Goal: Communication & Community: Answer question/provide support

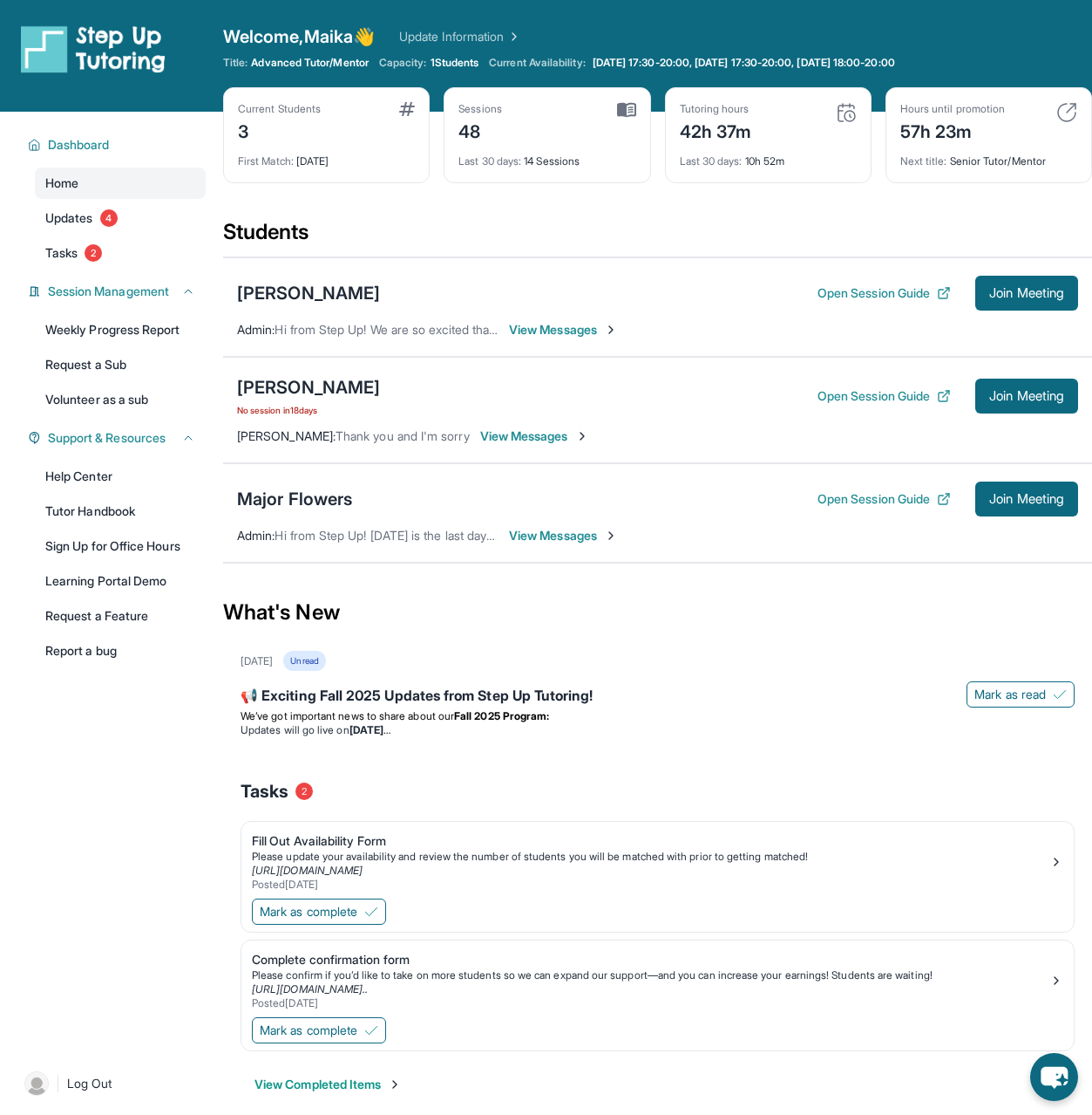
click at [560, 543] on span "View Messages" at bounding box center [564, 535] width 109 height 18
click at [564, 536] on section "Students [PERSON_NAME] Open Session Guide Join Meeting Admin : Hi from Step Up!…" at bounding box center [657, 395] width 869 height 356
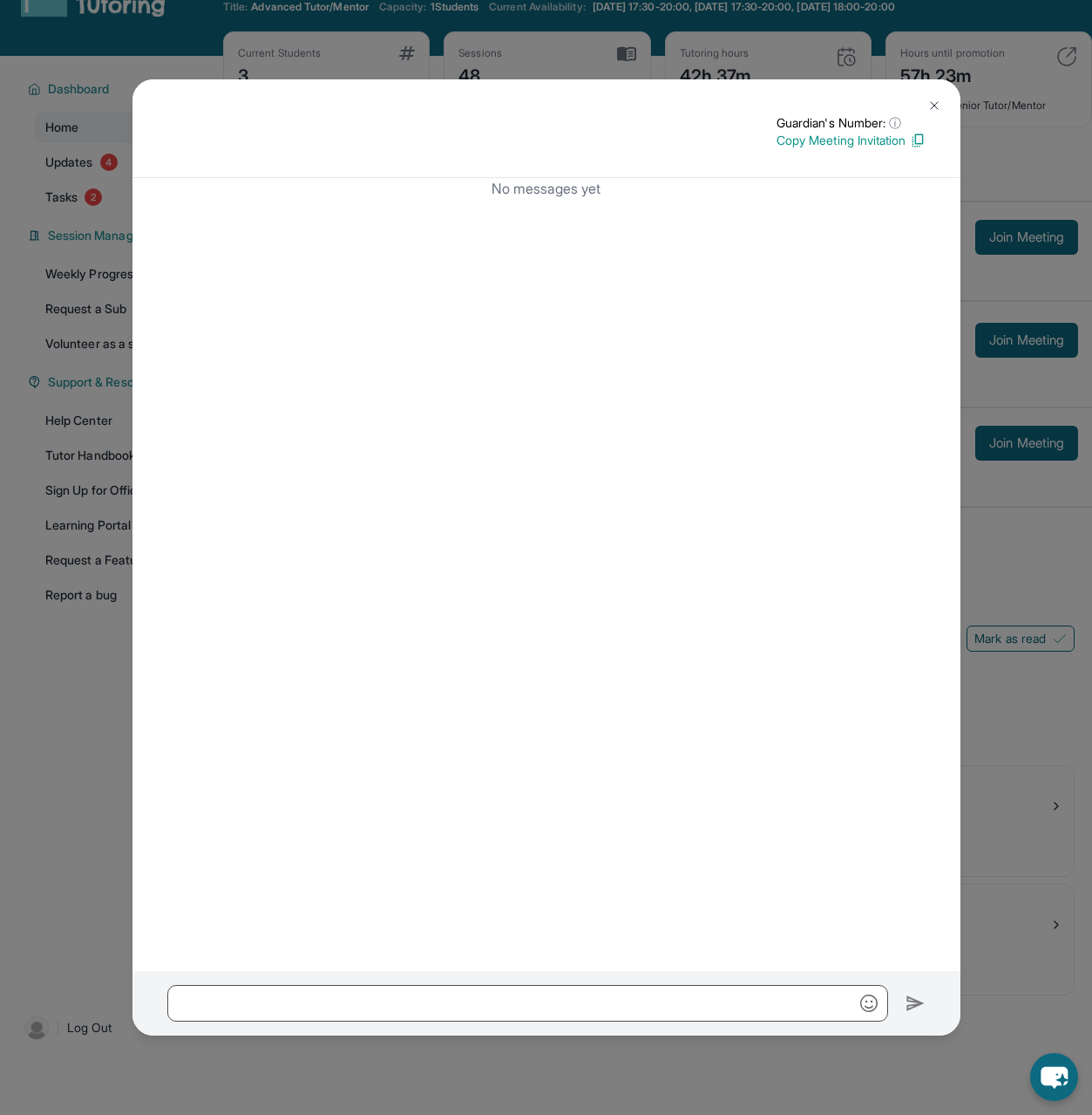
scroll to position [111, 0]
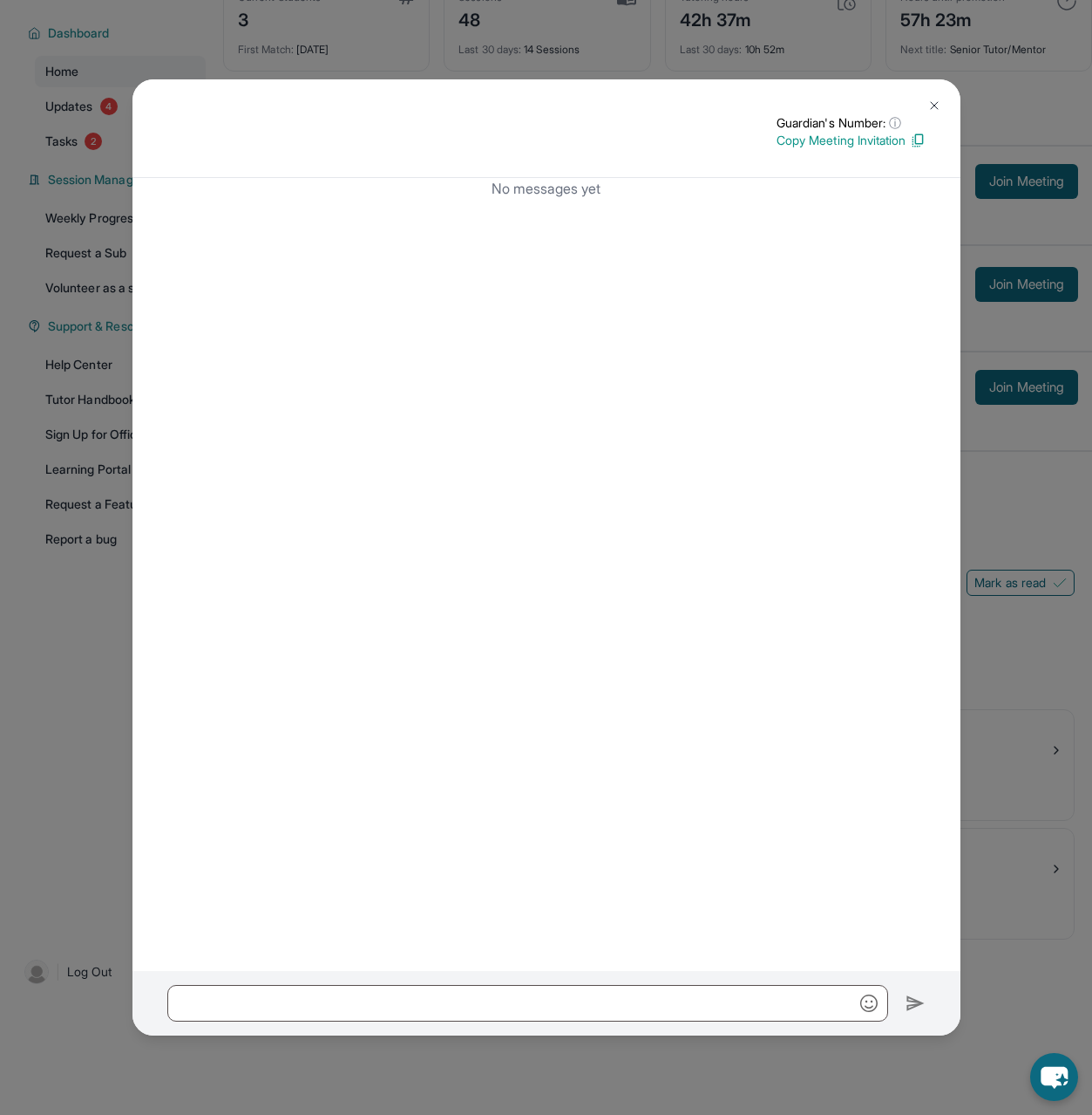
click at [469, 980] on div at bounding box center [546, 1003] width 828 height 64
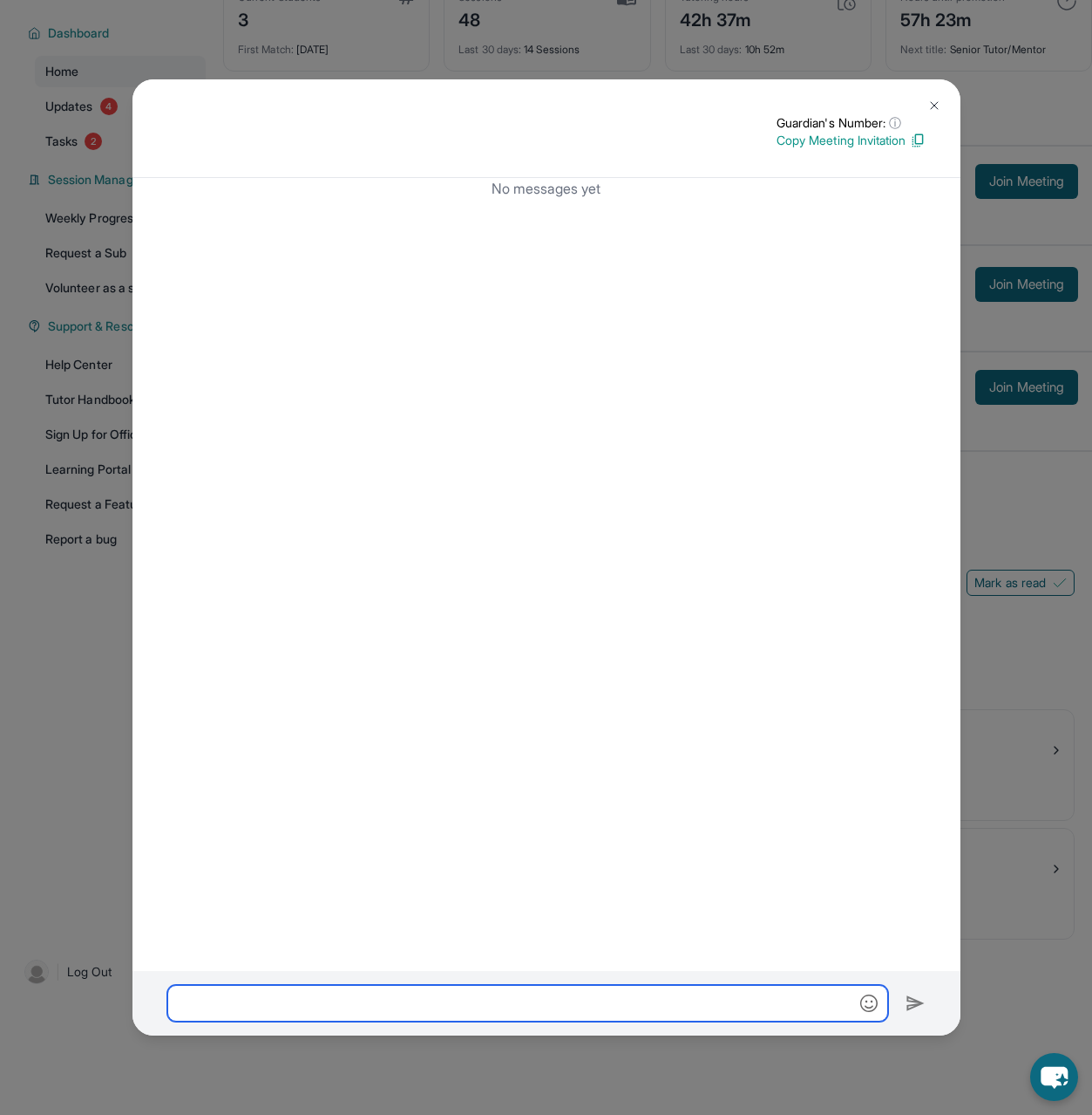
click at [455, 994] on input "text" at bounding box center [528, 1003] width 721 height 36
click at [454, 996] on input "text" at bounding box center [528, 1003] width 721 height 36
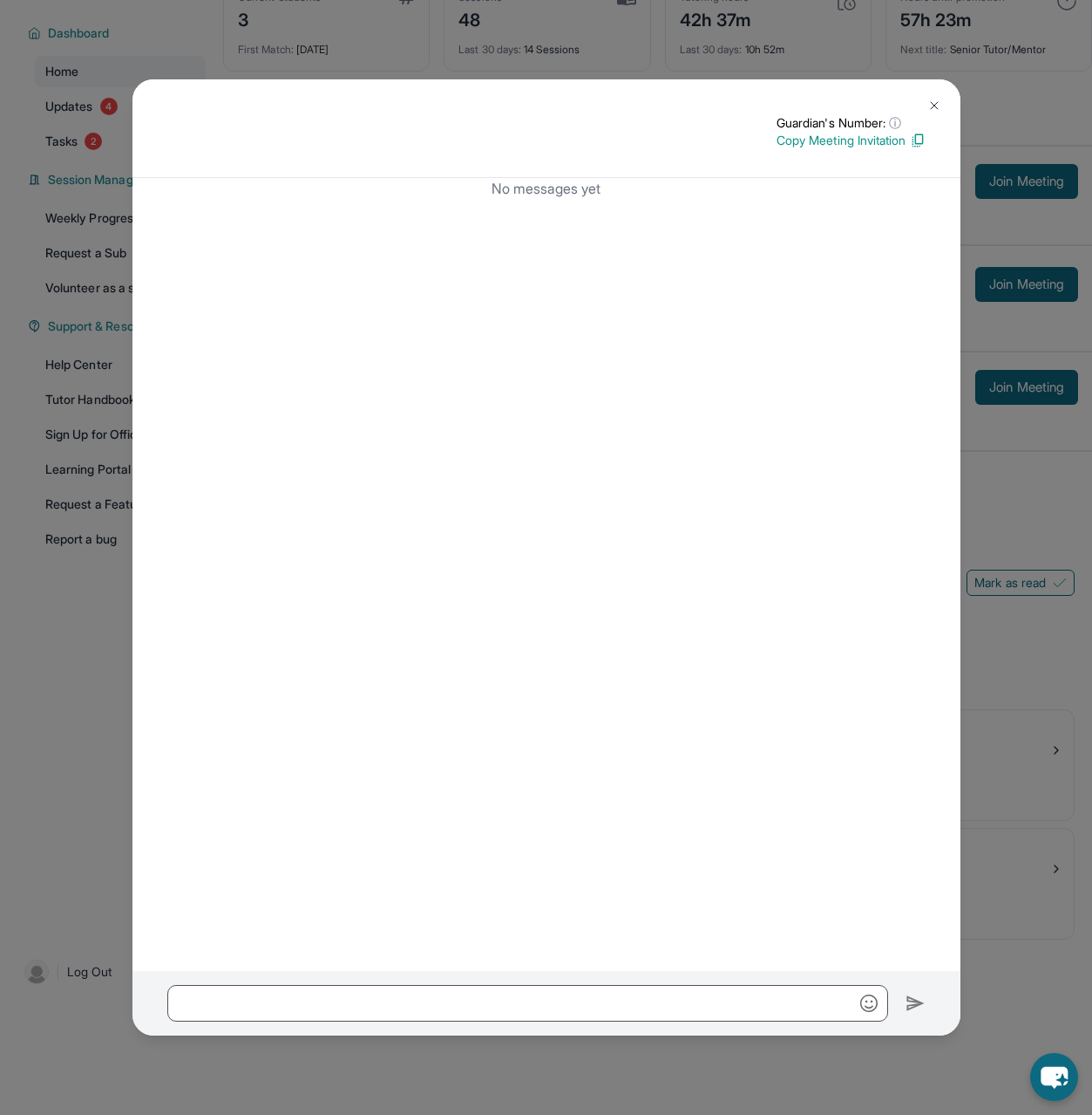
click at [940, 105] on img at bounding box center [934, 105] width 14 height 14
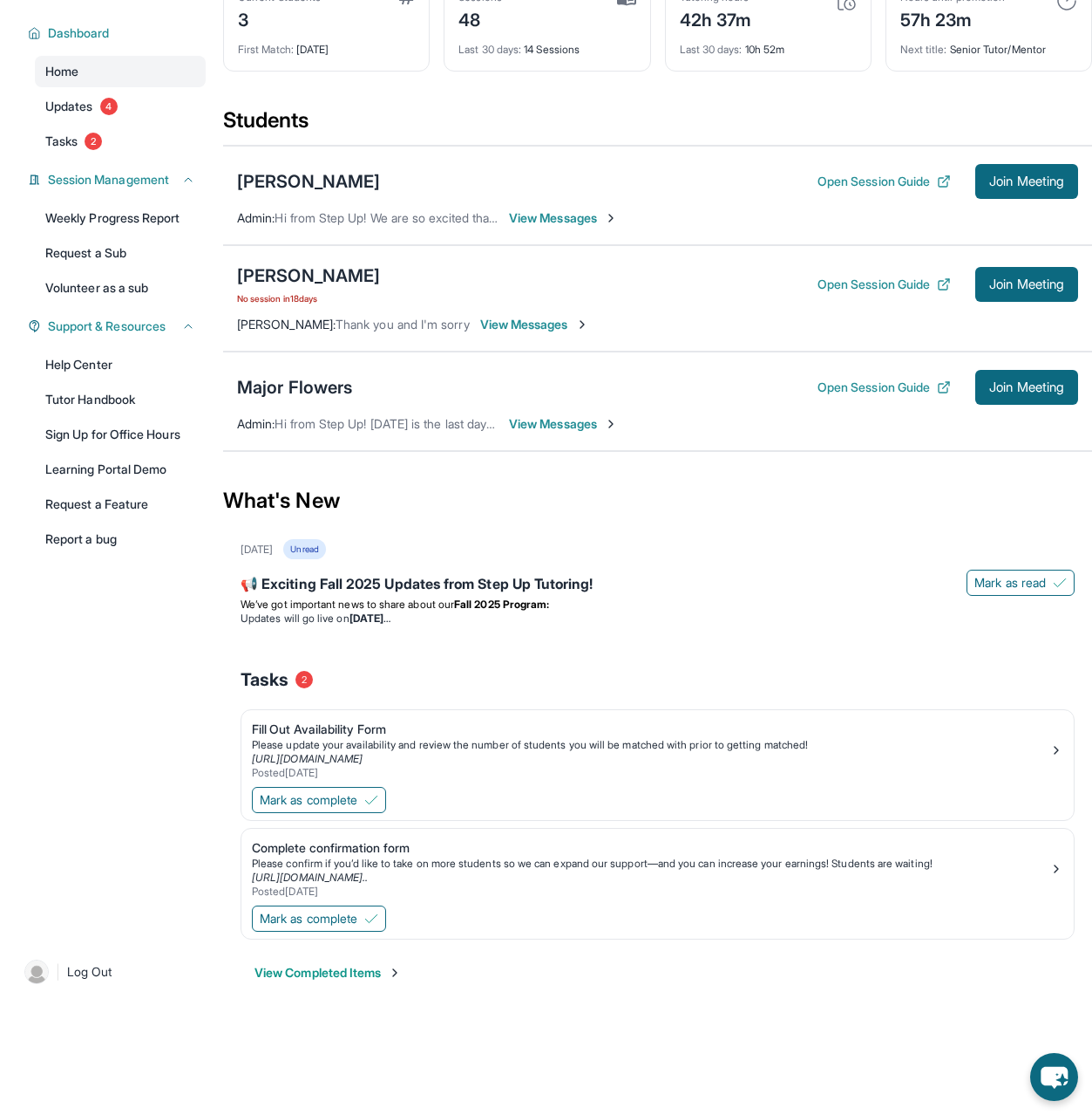
click at [561, 215] on span "View Messages" at bounding box center [564, 218] width 109 height 18
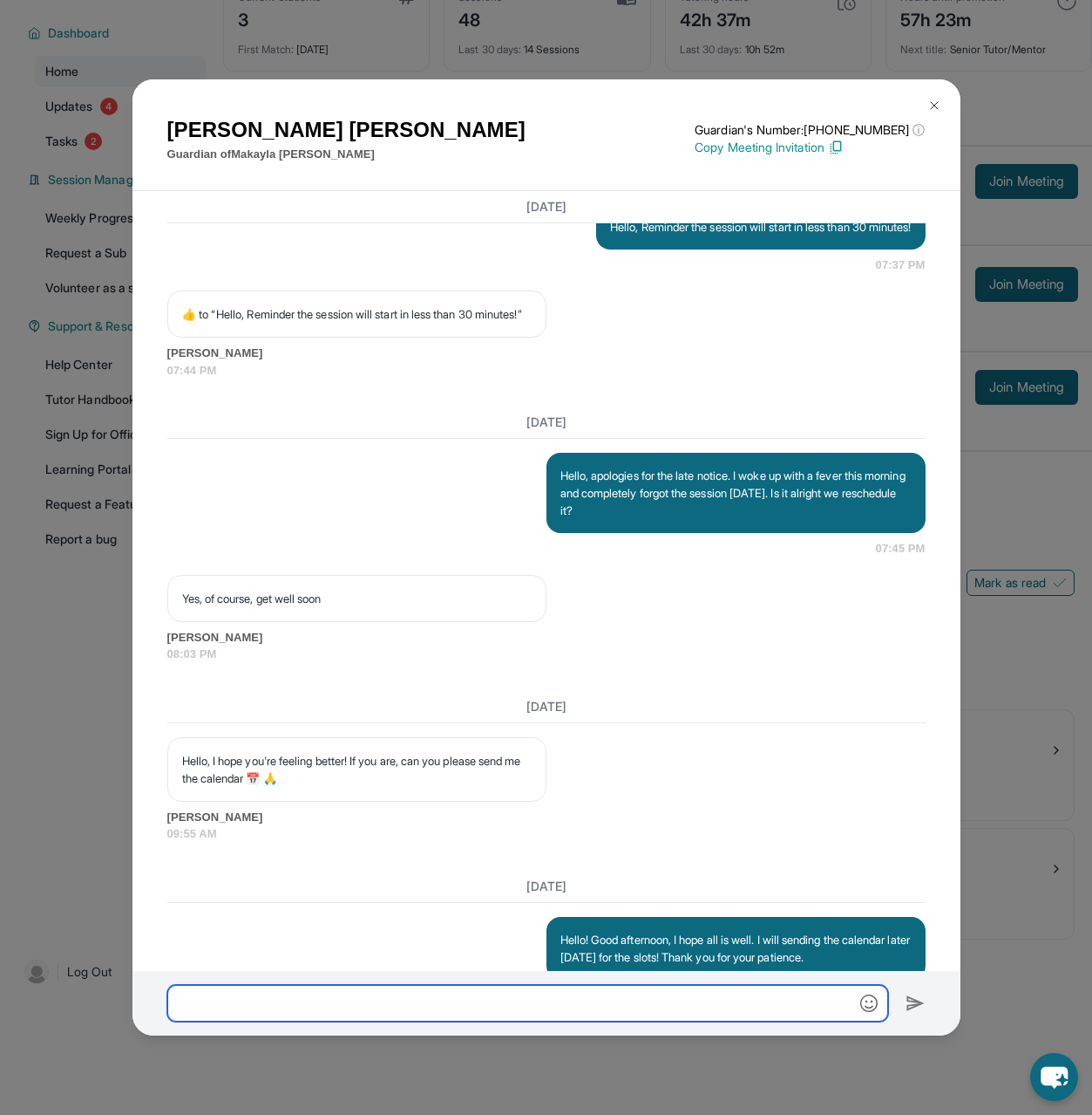
click at [448, 1002] on input "text" at bounding box center [528, 1003] width 721 height 36
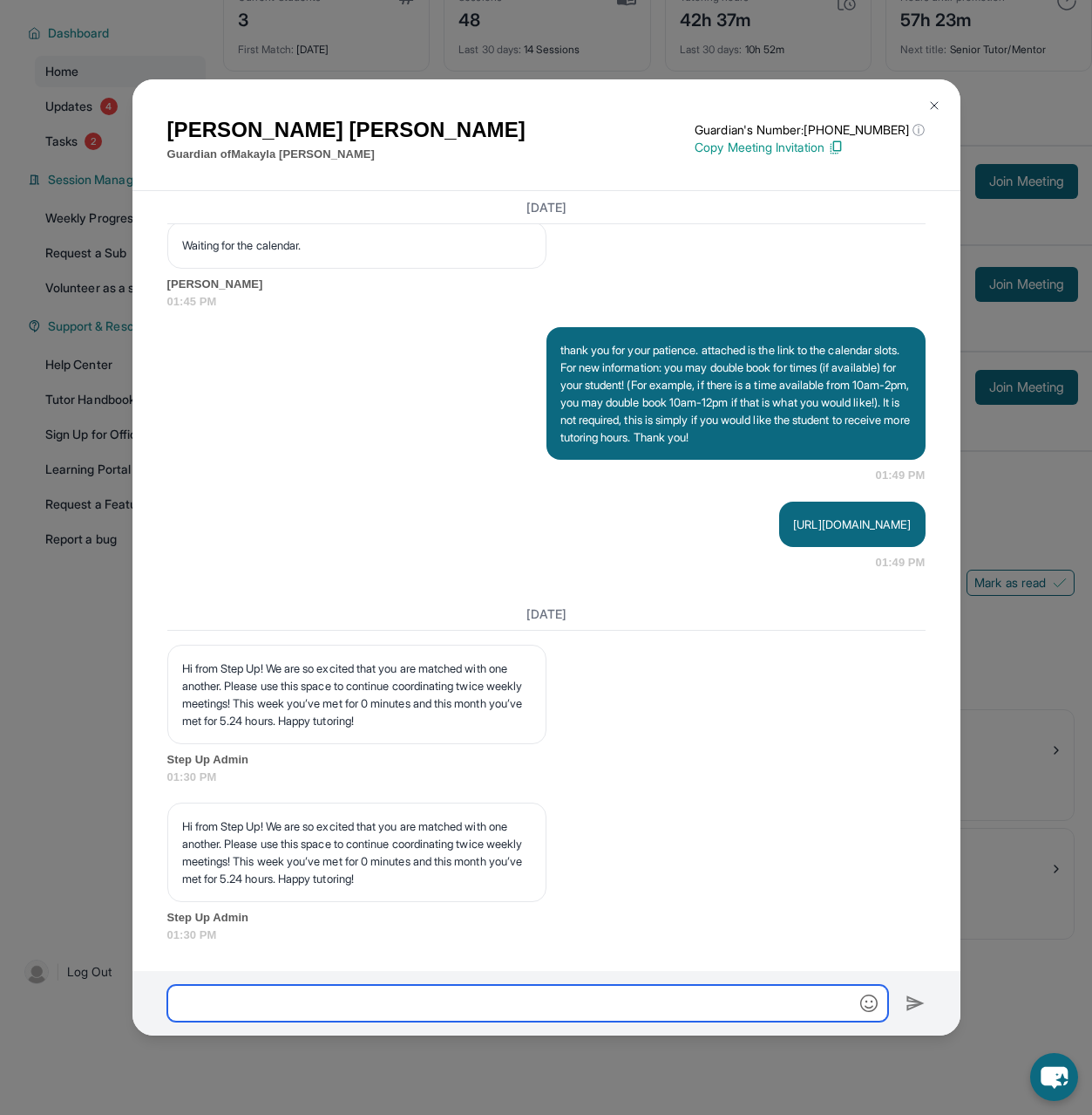
scroll to position [14251, 0]
type input "*"
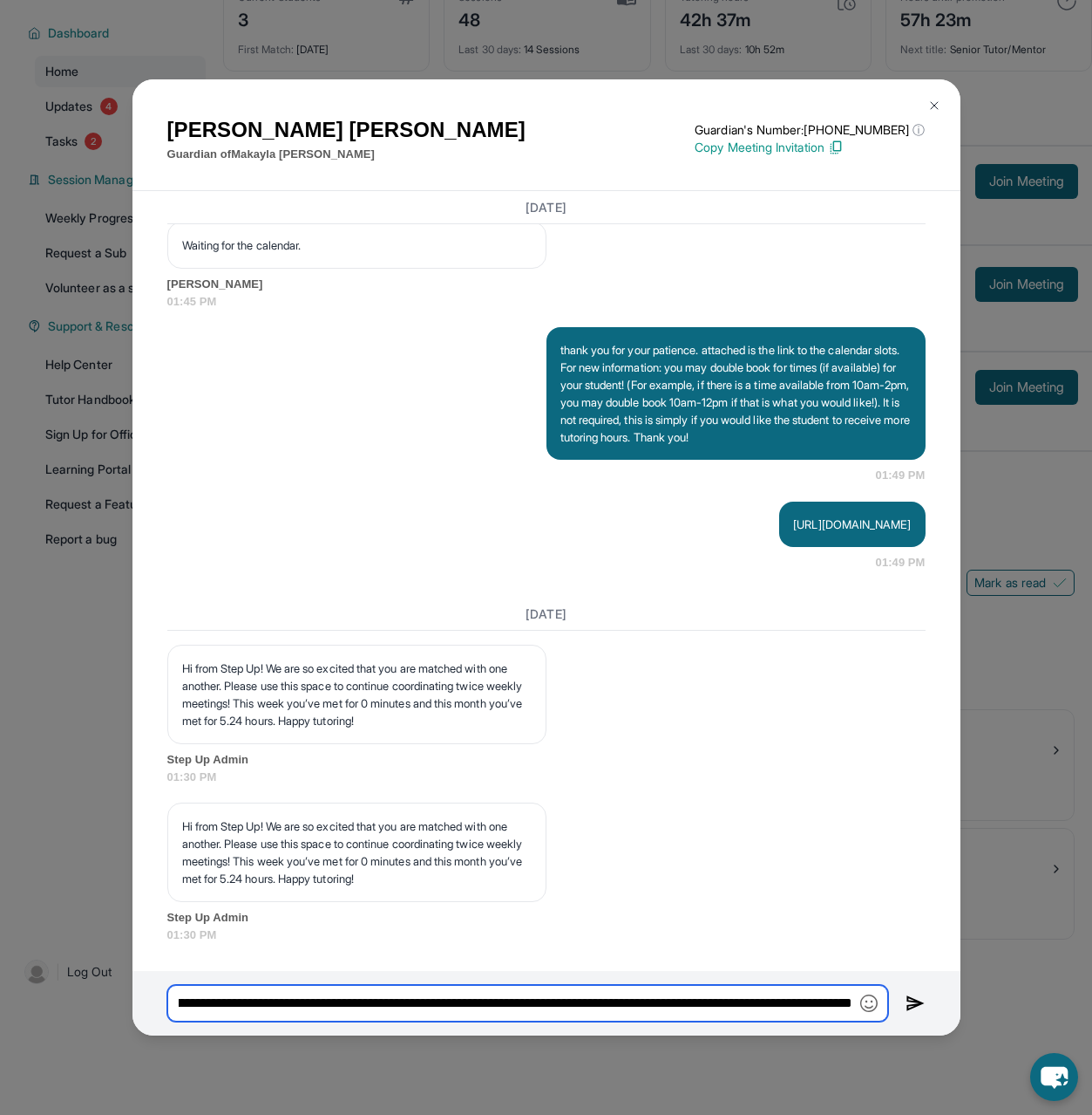
type input "**********"
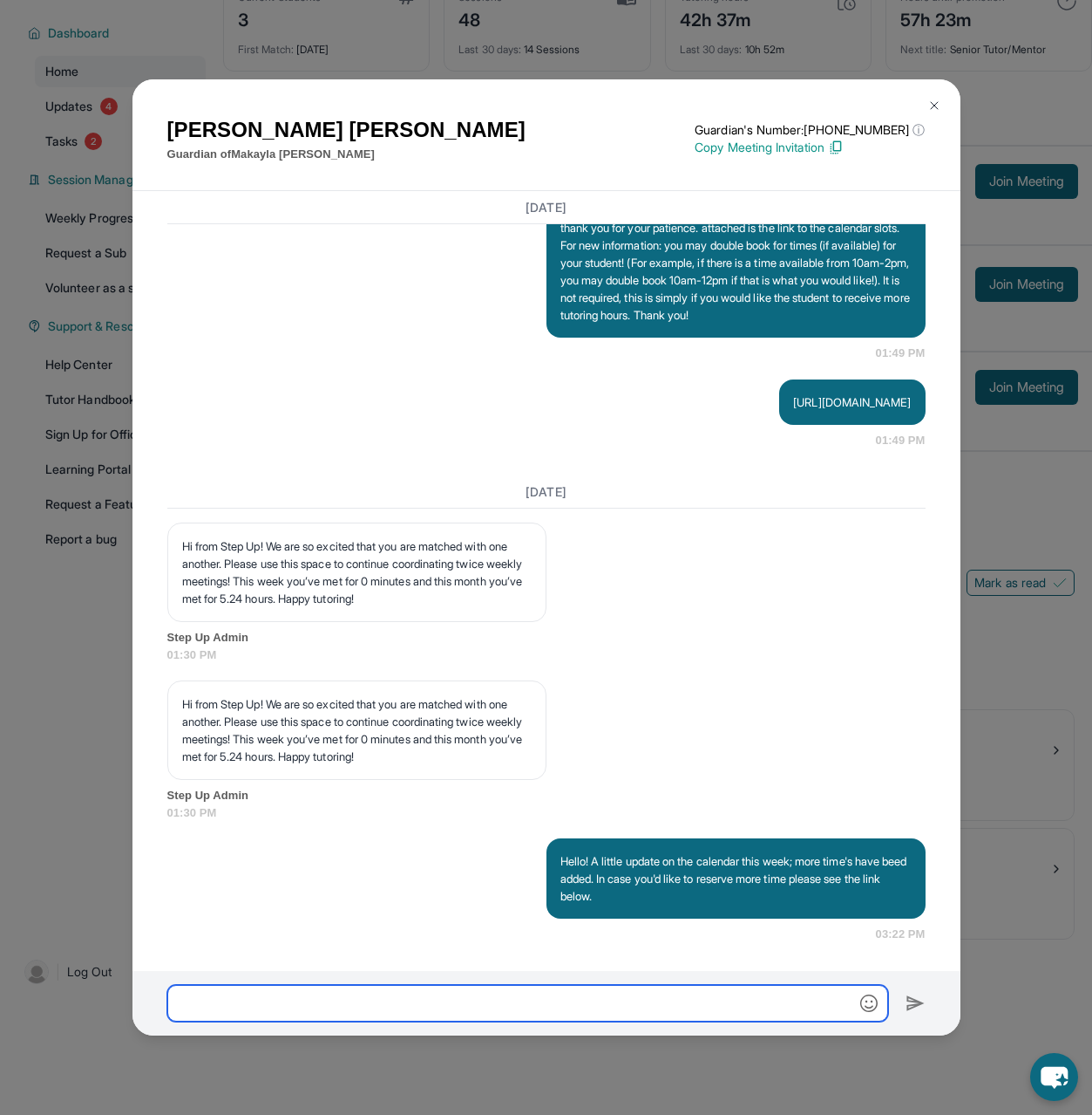
scroll to position [14374, 0]
paste input "**********"
type input "**********"
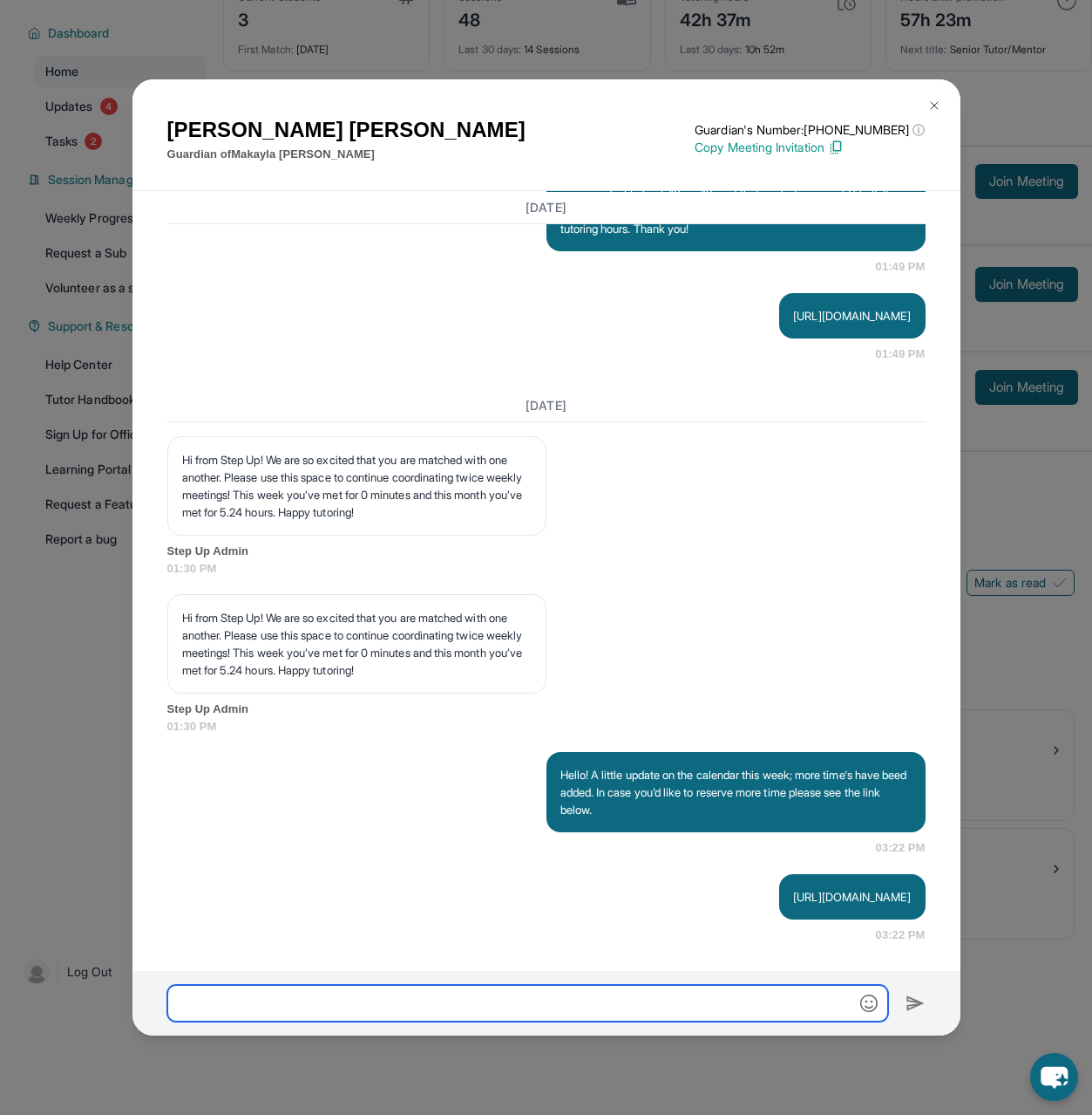
scroll to position [14460, 0]
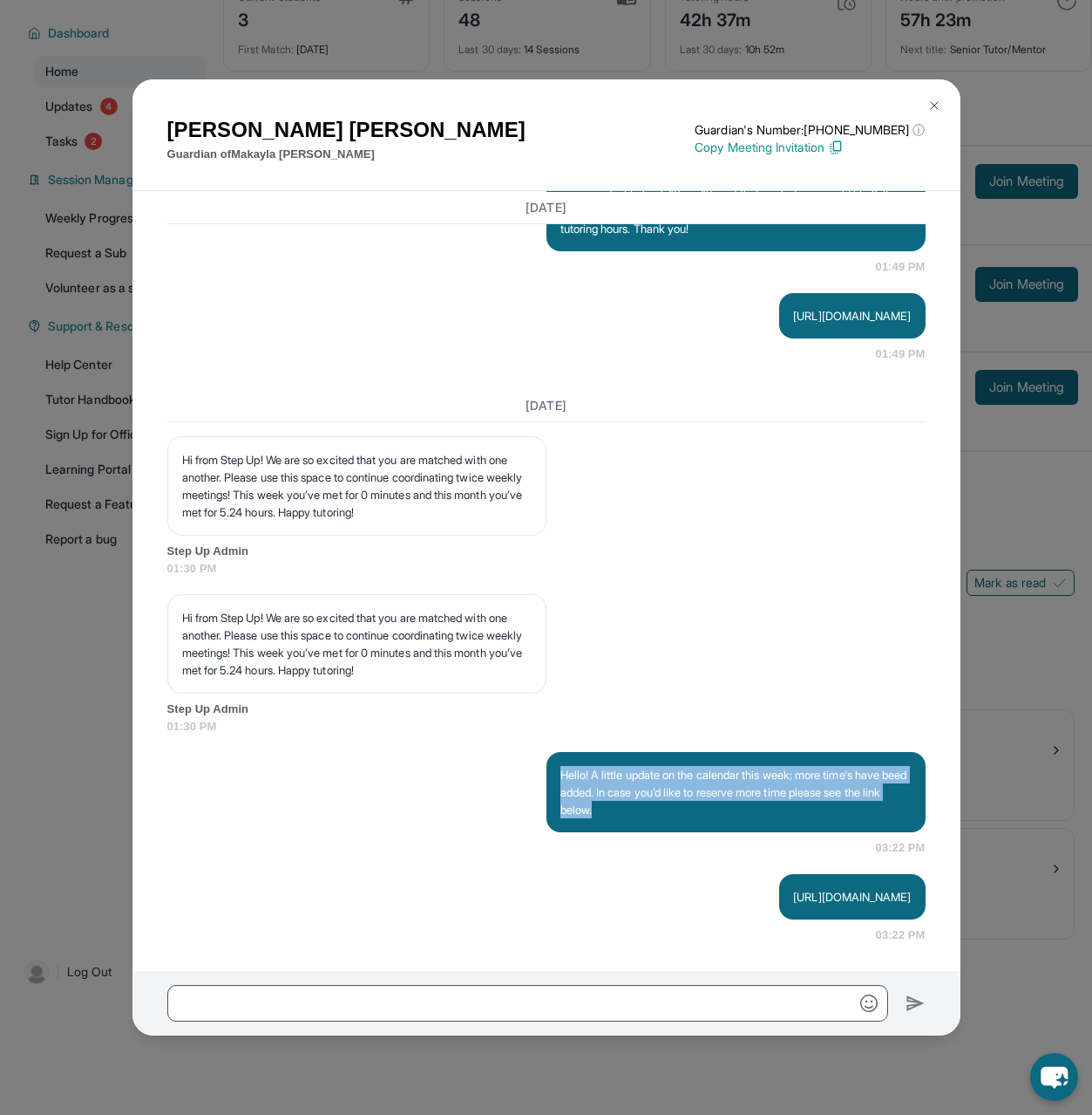
drag, startPoint x: 707, startPoint y: 824, endPoint x: 563, endPoint y: 744, distance: 164.7
click at [563, 744] on div "[DATE] Hi from Step Up! We are so excited that you are matched with one another…" at bounding box center [547, 665] width 759 height 553
copy p "Hello! A little update on the calendar this week; more time's have beed added. …"
click at [925, 104] on button at bounding box center [934, 105] width 34 height 35
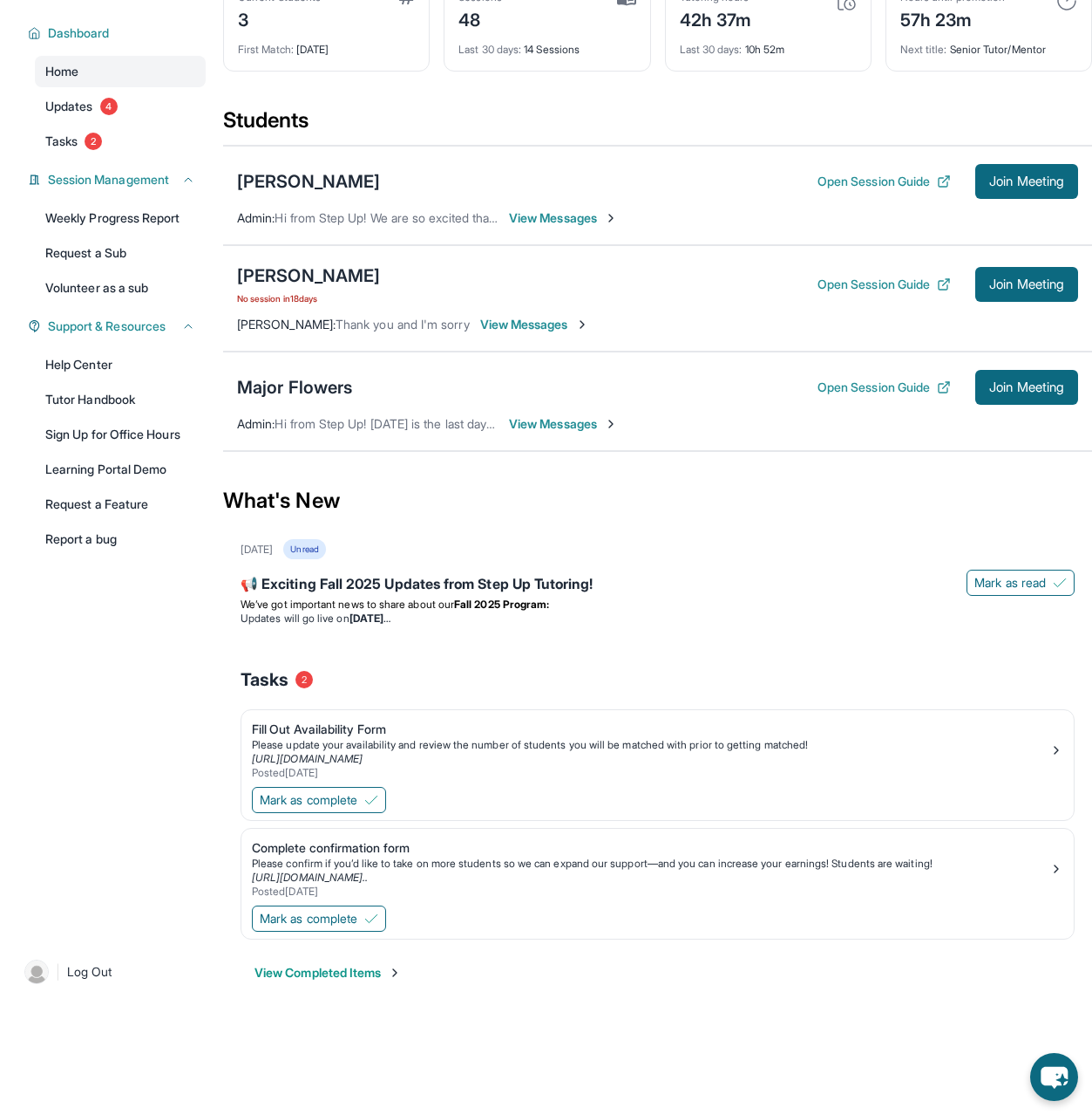
click at [521, 419] on span "View Messages" at bounding box center [564, 424] width 109 height 18
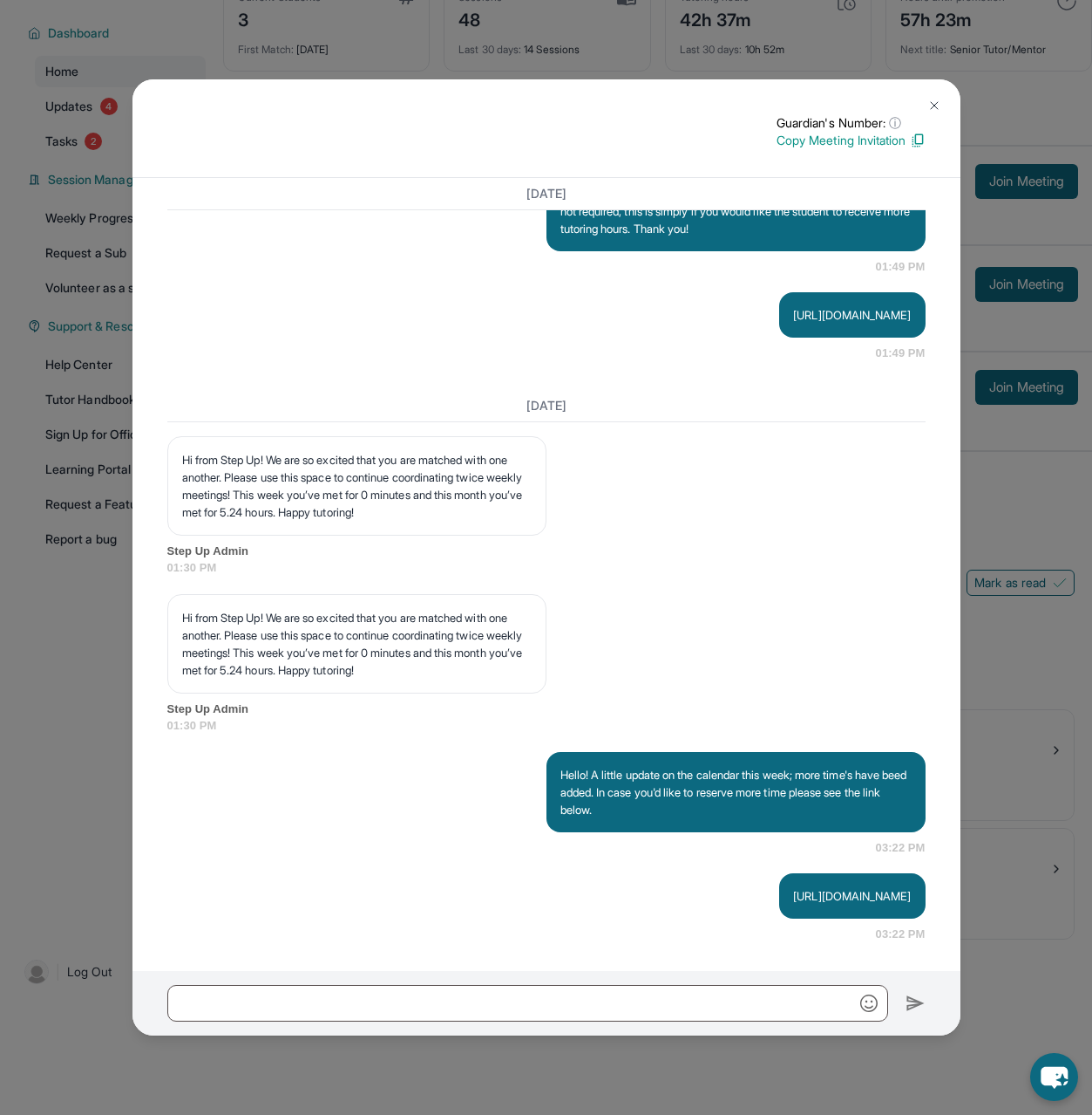
scroll to position [12710, 0]
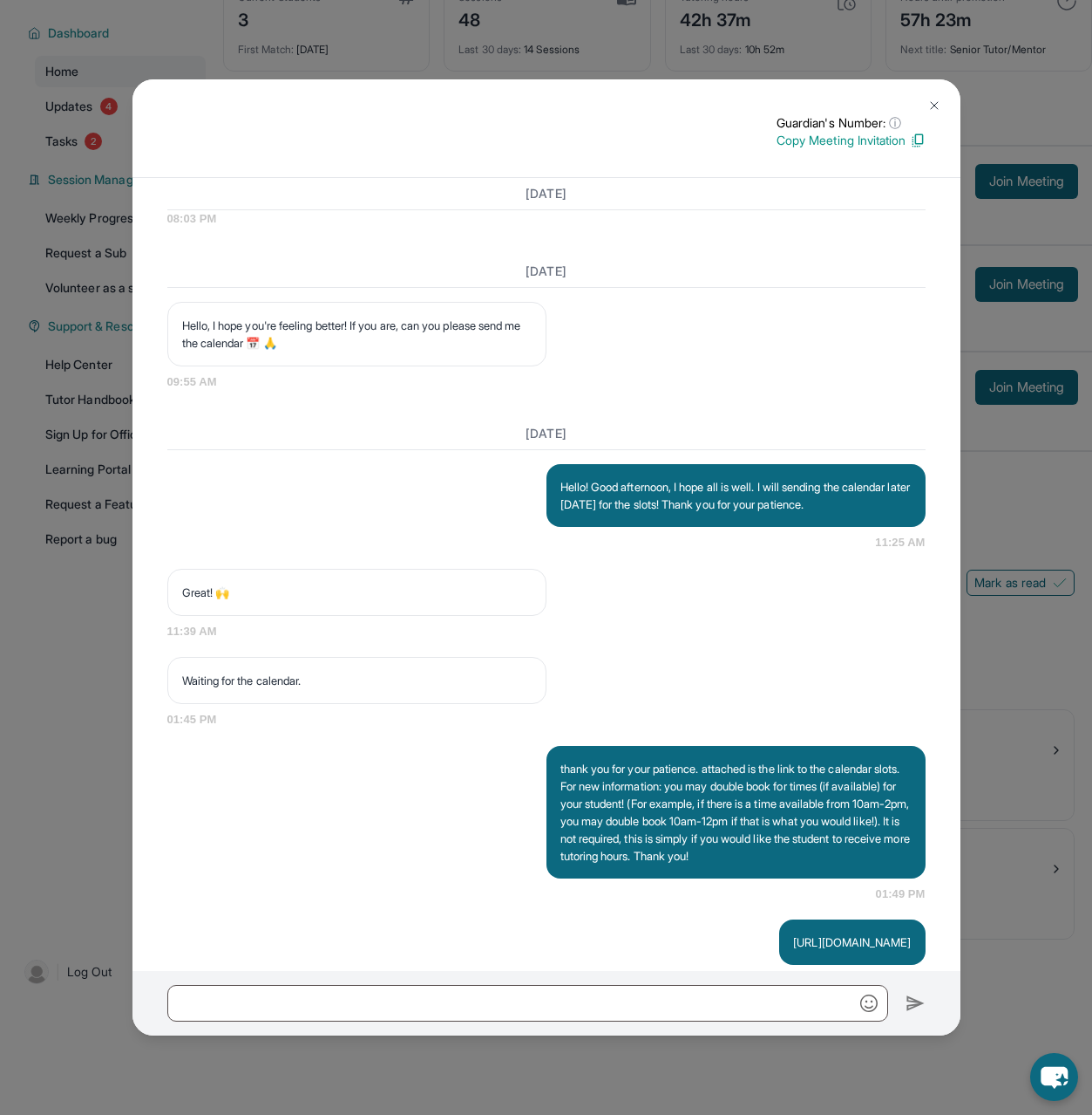
click at [940, 104] on img at bounding box center [934, 105] width 14 height 14
